Goal: Task Accomplishment & Management: Complete application form

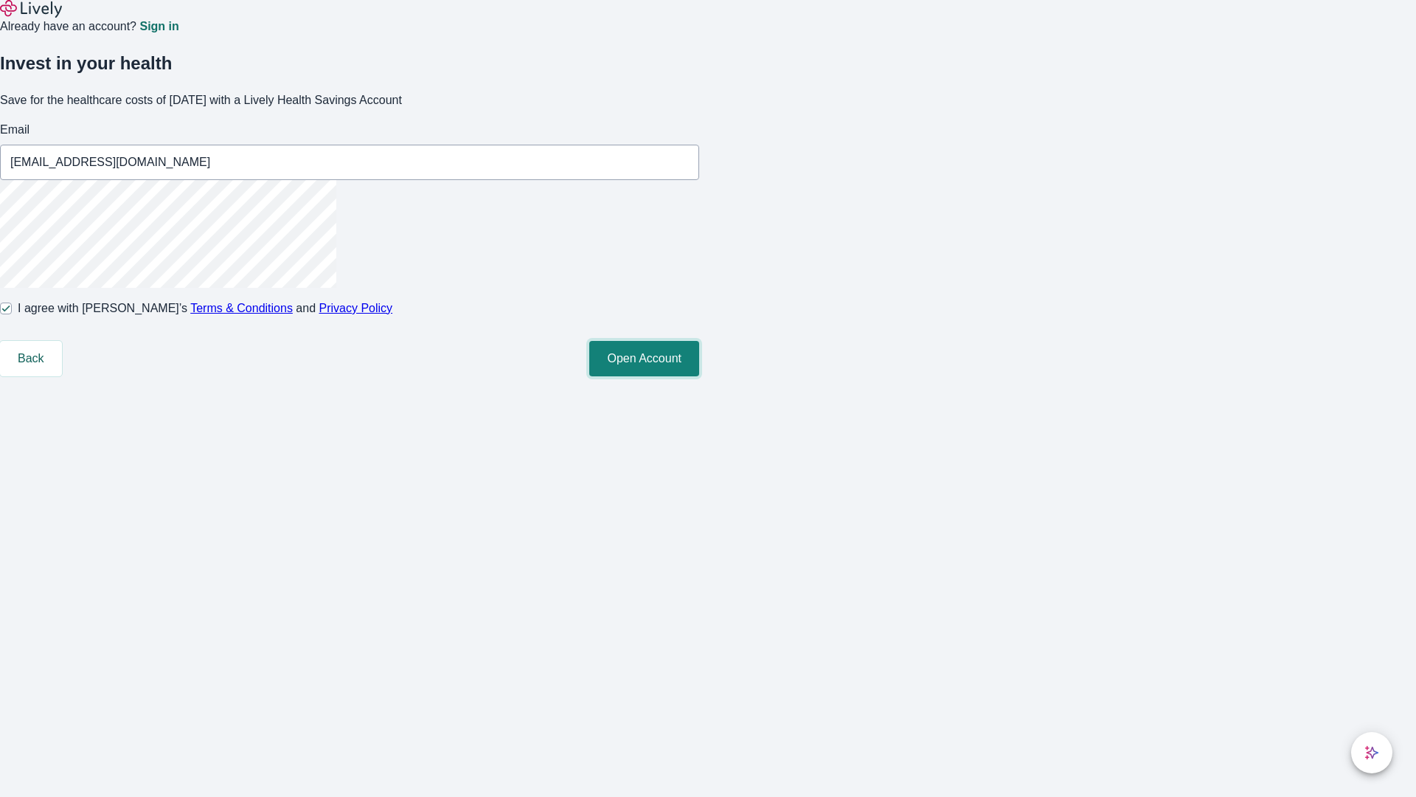
click at [699, 376] on button "Open Account" at bounding box center [644, 358] width 110 height 35
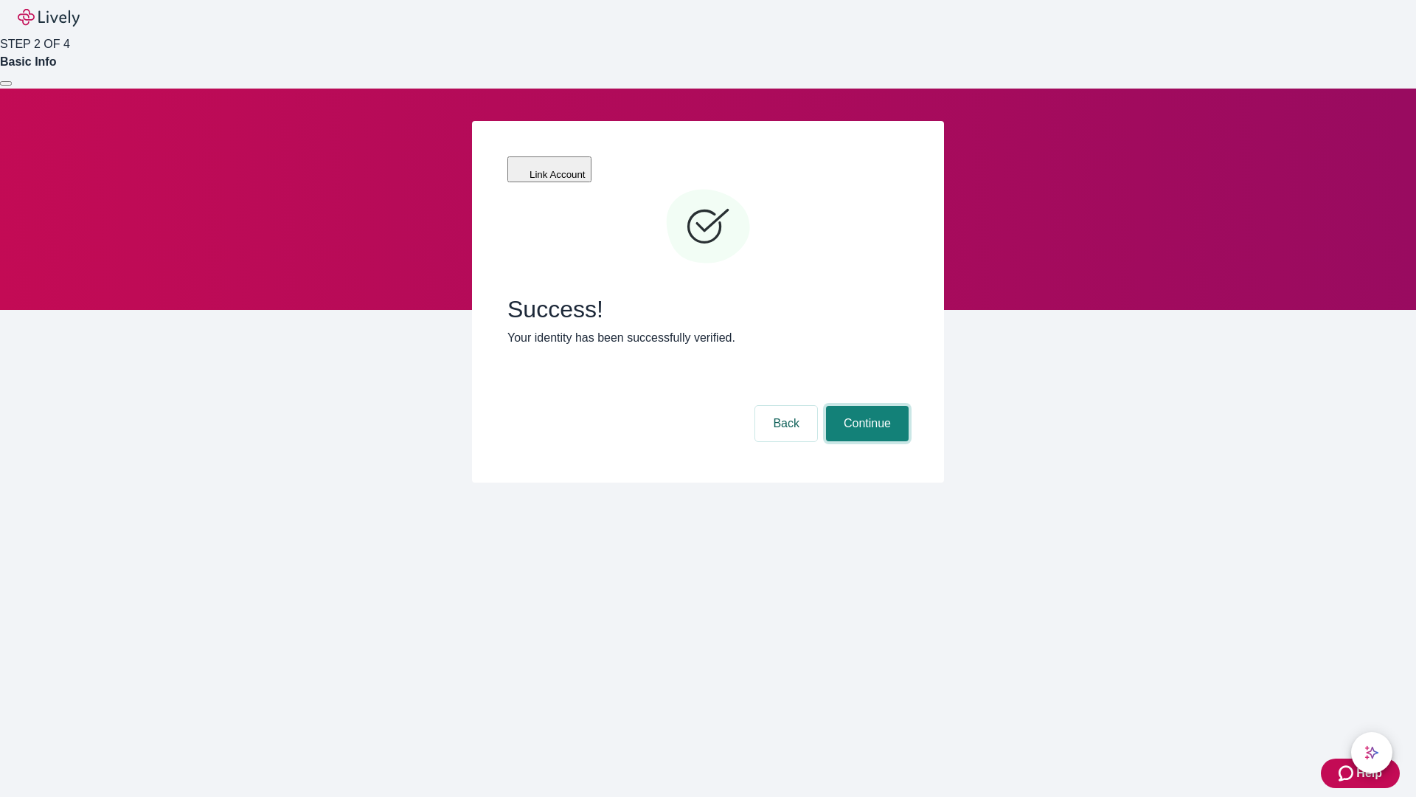
click at [865, 406] on button "Continue" at bounding box center [867, 423] width 83 height 35
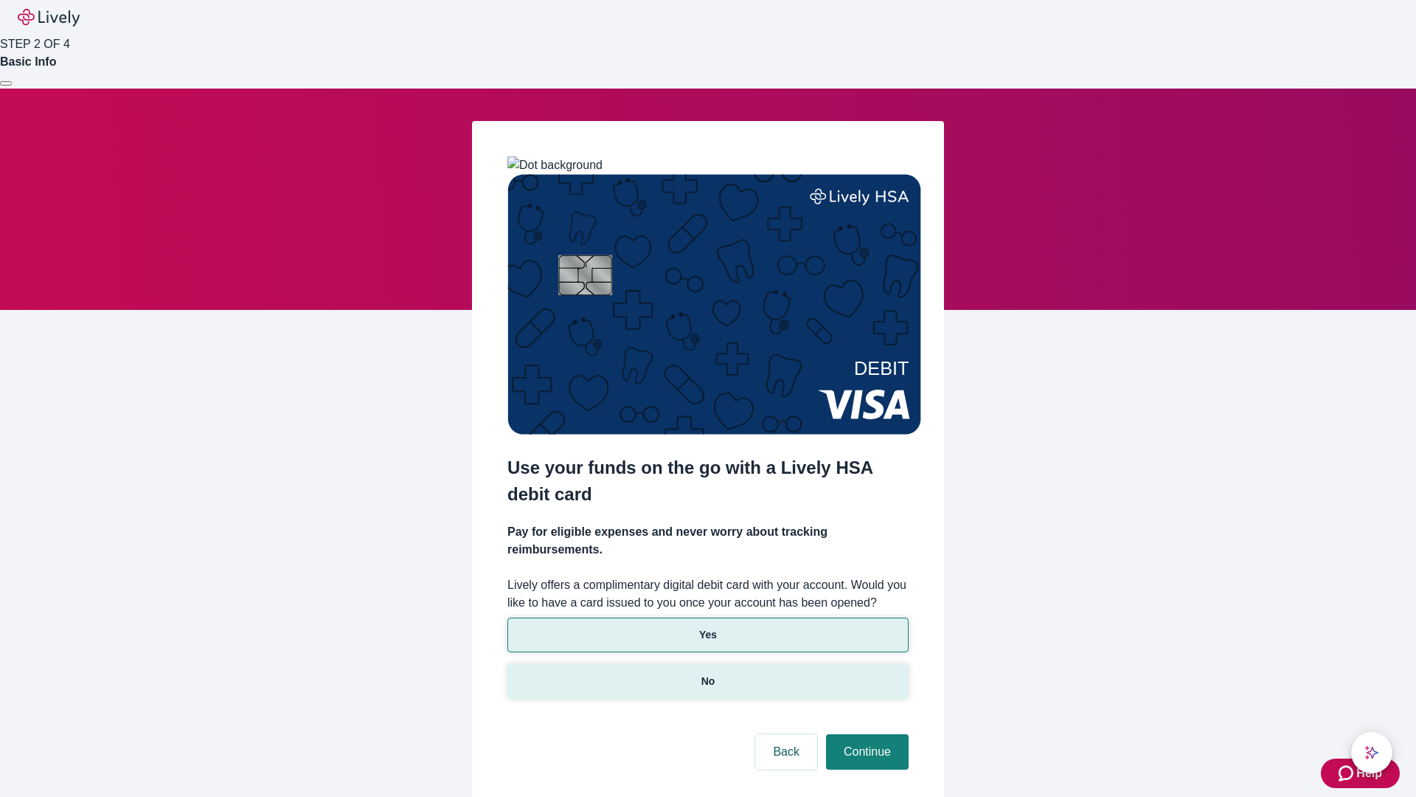
click at [707, 673] on p "No" at bounding box center [709, 680] width 14 height 15
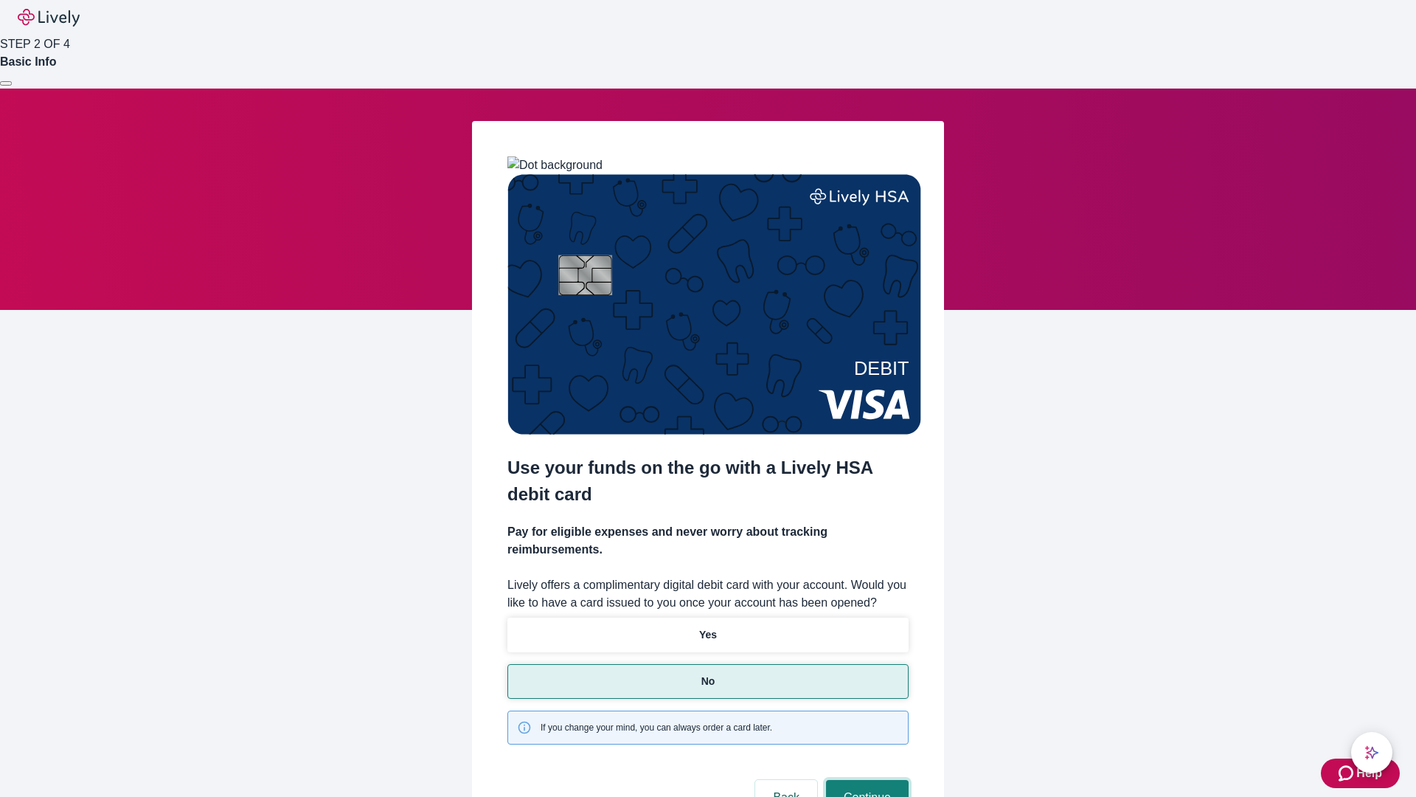
click at [865, 780] on button "Continue" at bounding box center [867, 797] width 83 height 35
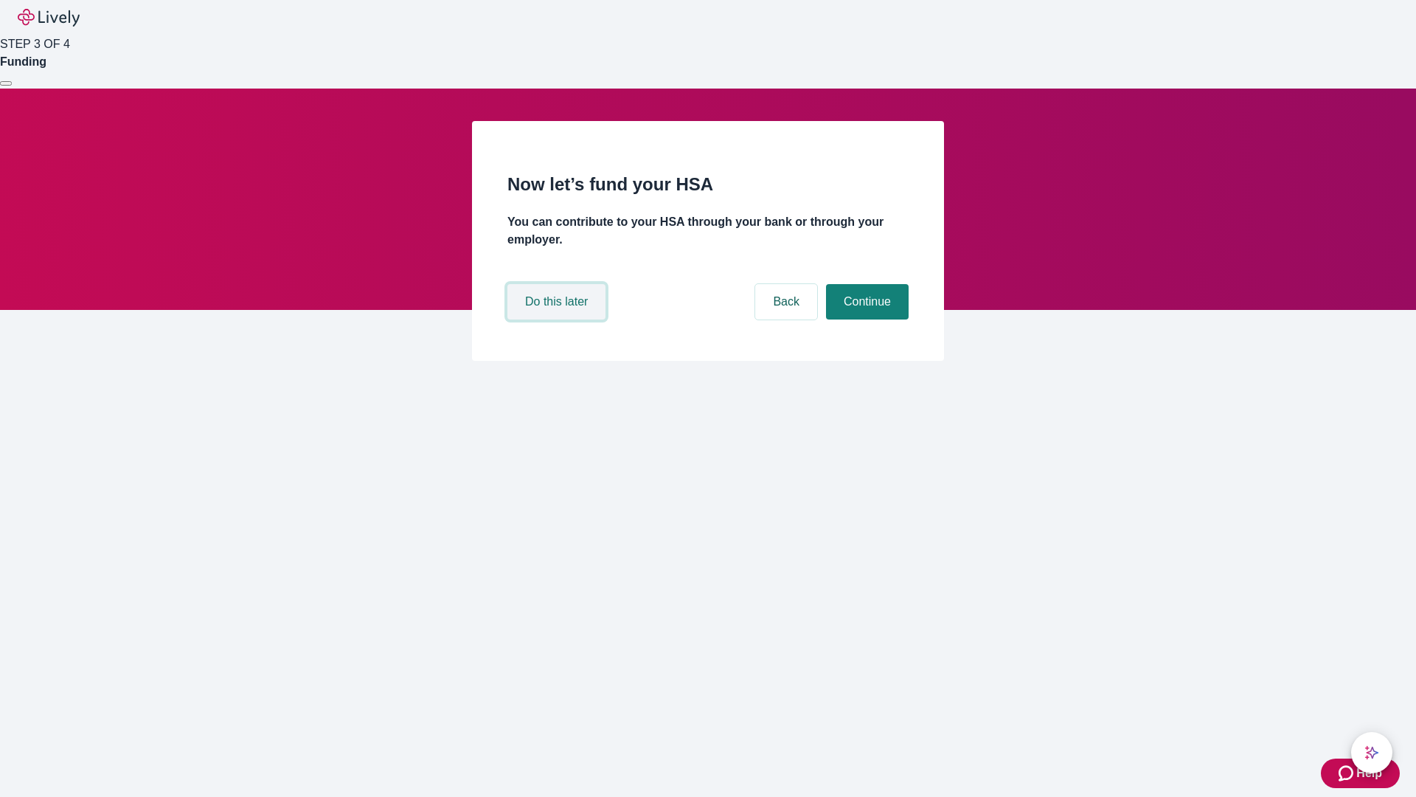
click at [558, 319] on button "Do this later" at bounding box center [557, 301] width 98 height 35
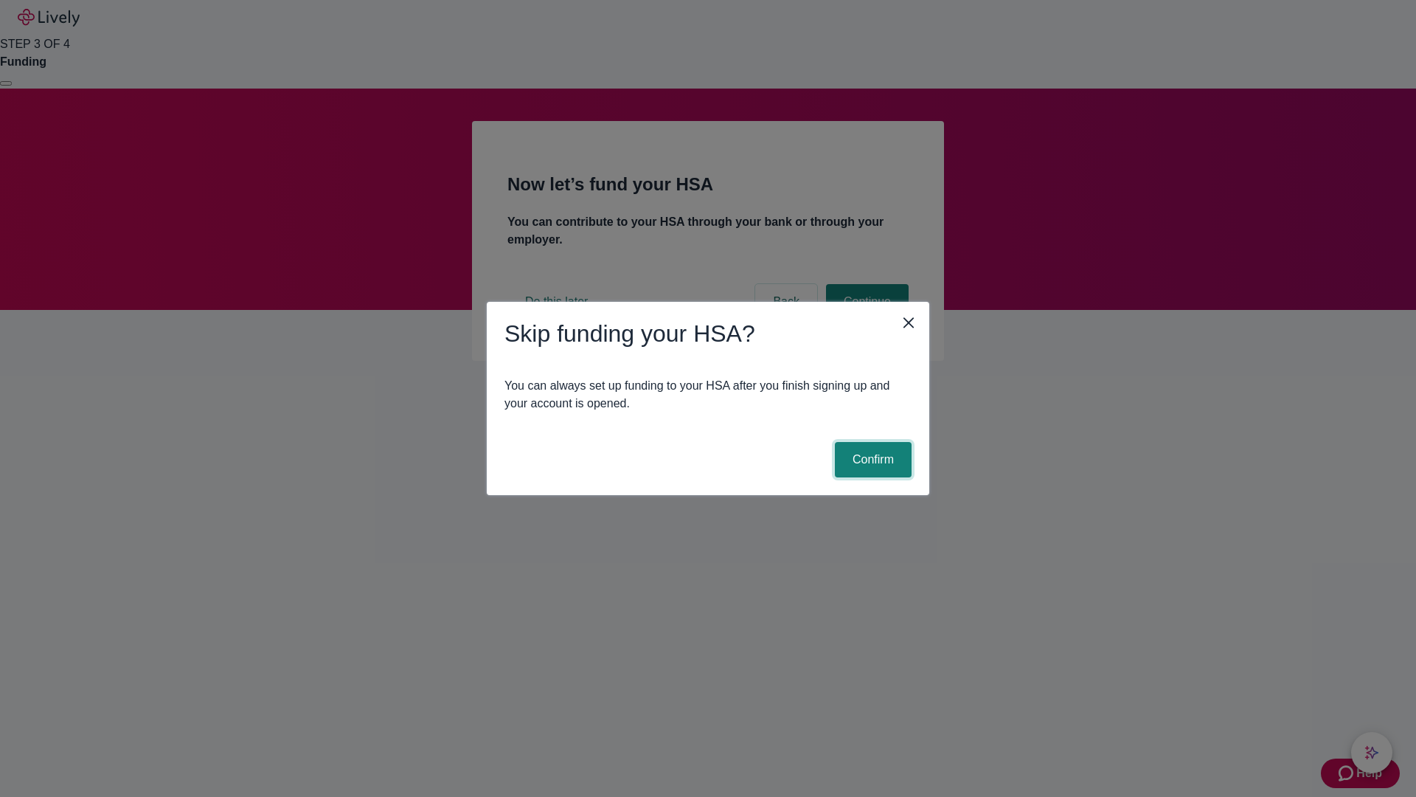
click at [871, 460] on button "Confirm" at bounding box center [873, 459] width 77 height 35
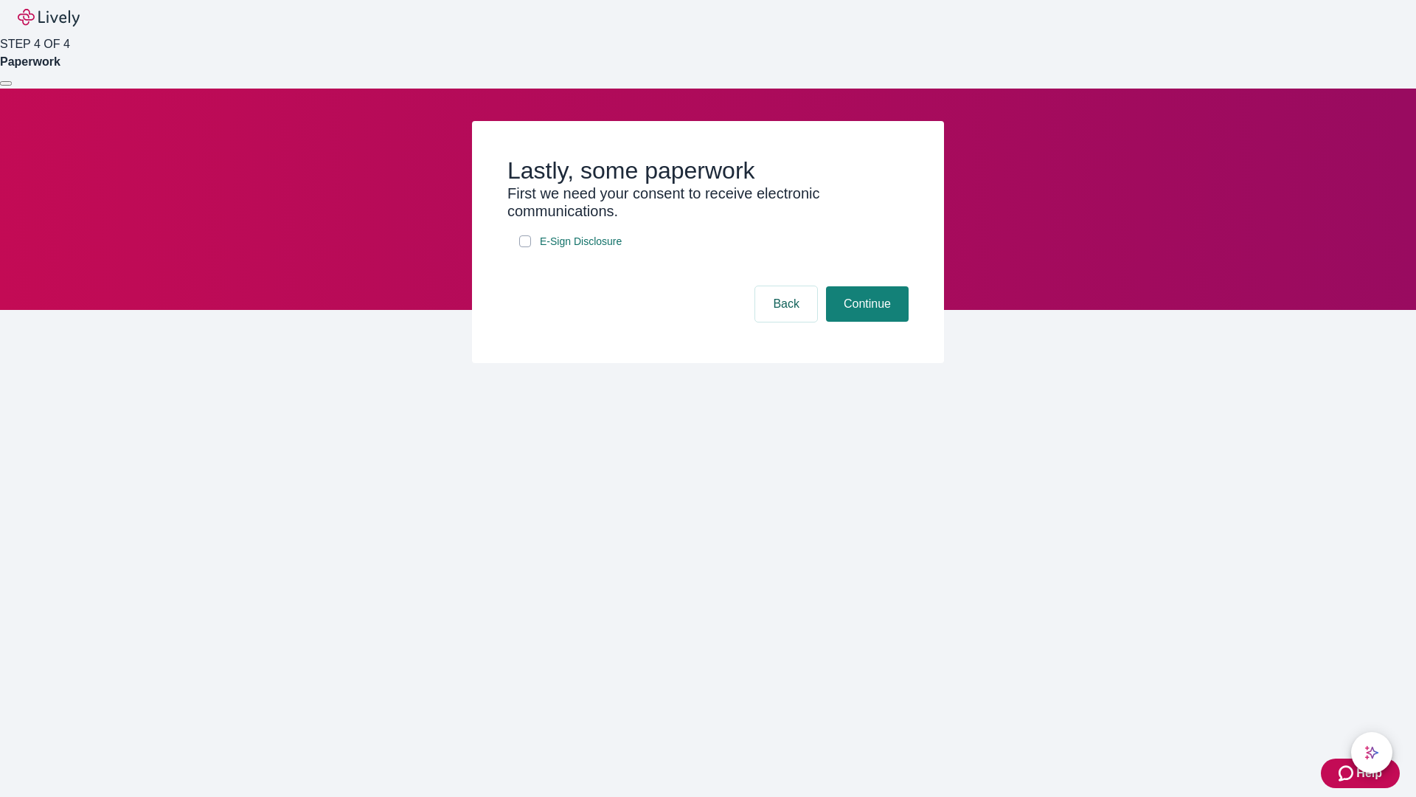
click at [525, 247] on input "E-Sign Disclosure" at bounding box center [525, 241] width 12 height 12
checkbox input "true"
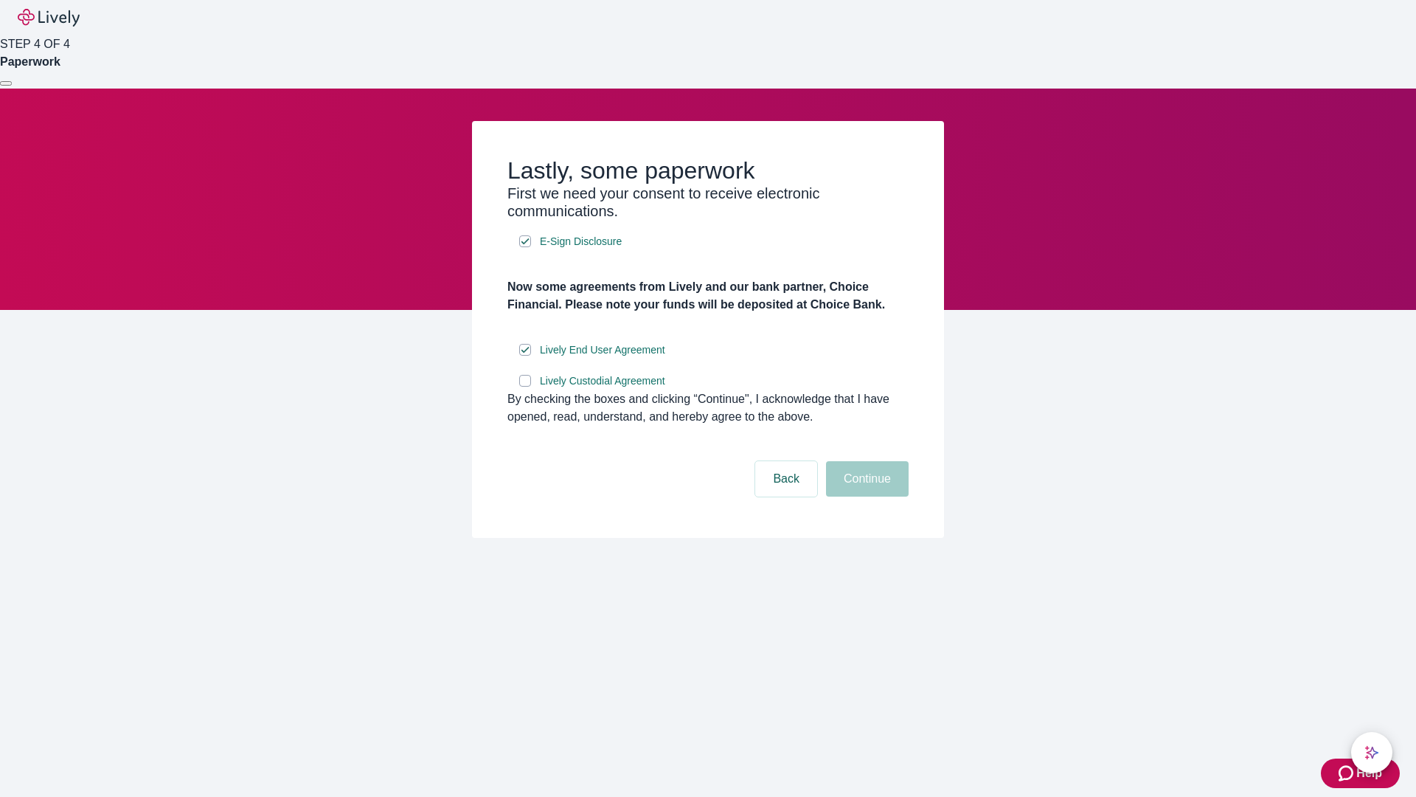
click at [525, 387] on input "Lively Custodial Agreement" at bounding box center [525, 381] width 12 height 12
checkbox input "true"
click at [865, 496] on button "Continue" at bounding box center [867, 478] width 83 height 35
